Goal: Find specific page/section: Find specific page/section

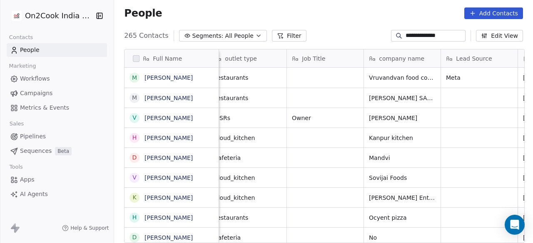
scroll to position [208, 414]
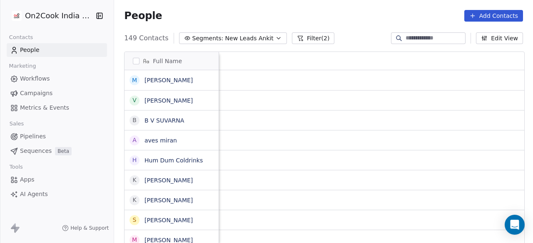
scroll to position [208, 414]
